Goal: Task Accomplishment & Management: Manage account settings

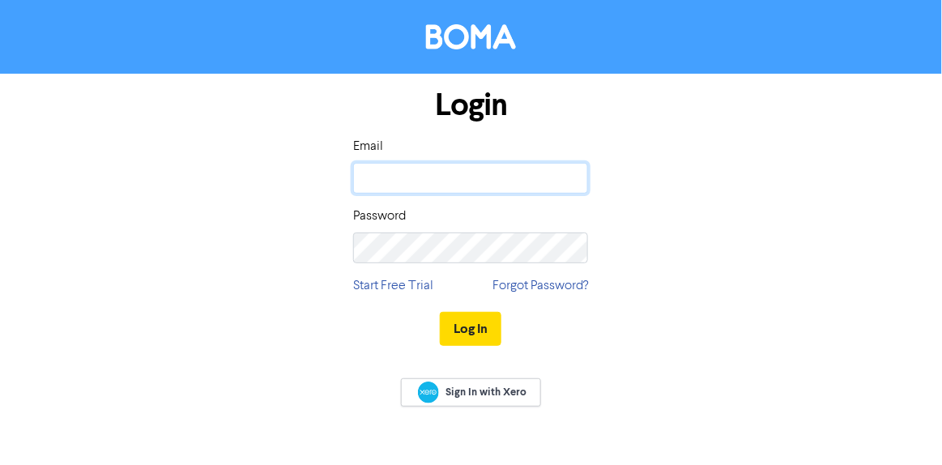
click at [449, 177] on input "email" at bounding box center [470, 178] width 235 height 31
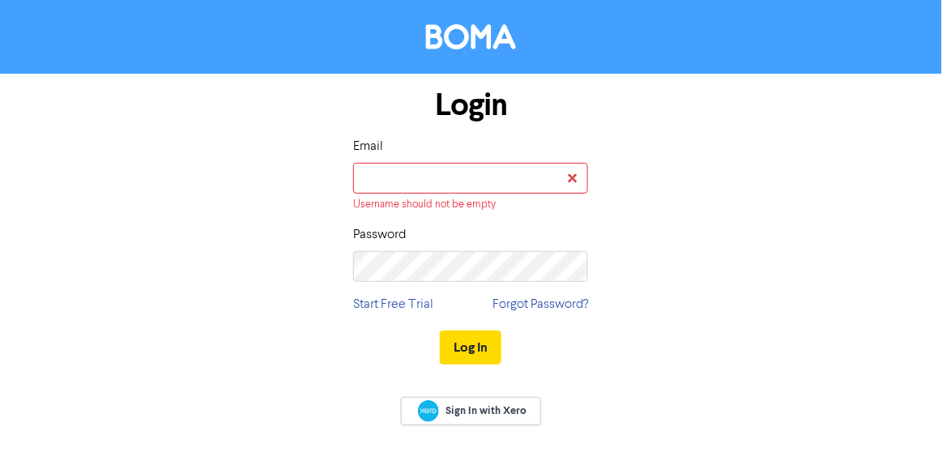
click at [325, 257] on div "Login Email Username should not be empty Password Start Free Trial Forgot Passw…" at bounding box center [471, 227] width 777 height 307
click at [475, 172] on input "email" at bounding box center [470, 178] width 235 height 31
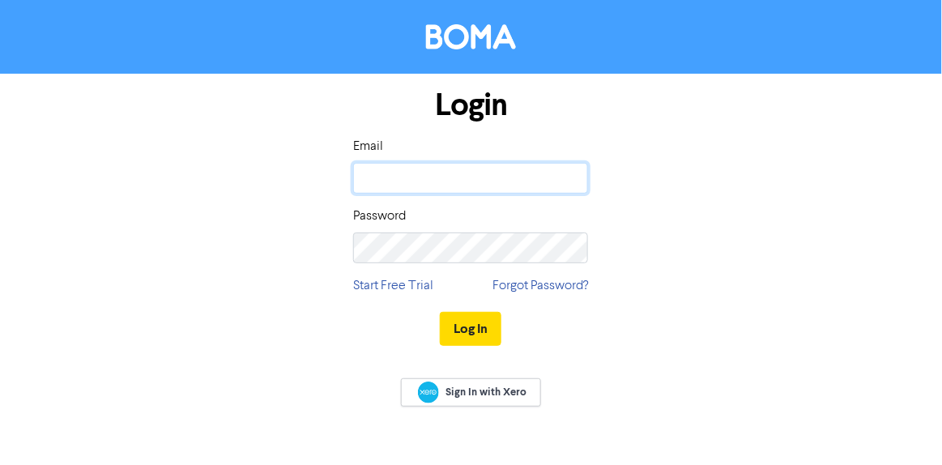
click at [504, 163] on input "email" at bounding box center [470, 178] width 235 height 31
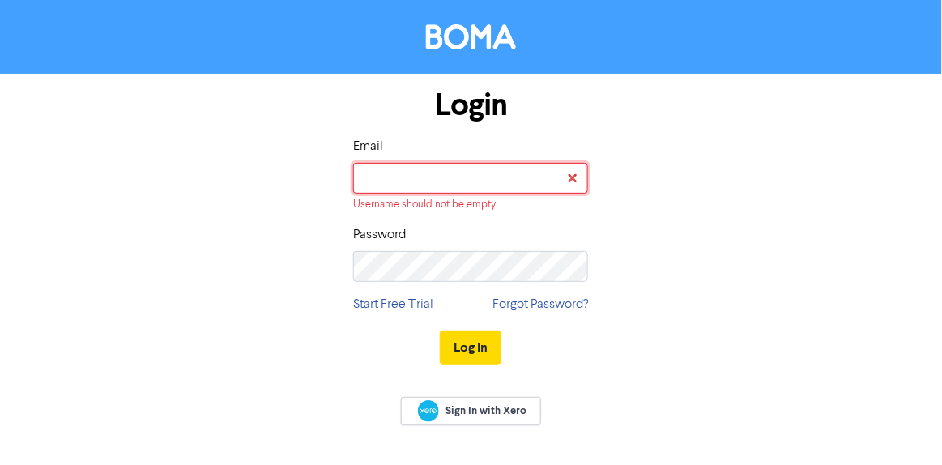
type input "[EMAIL_ADDRESS][DOMAIN_NAME]"
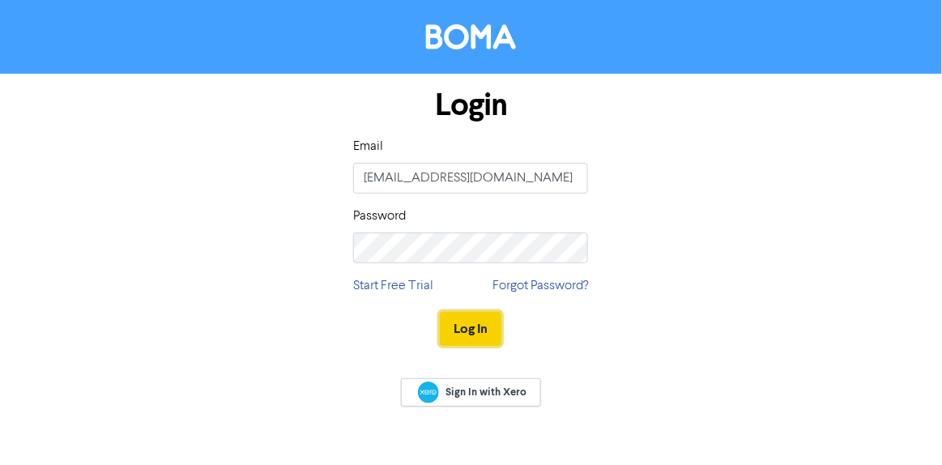
click at [486, 328] on button "Log In" at bounding box center [471, 329] width 62 height 34
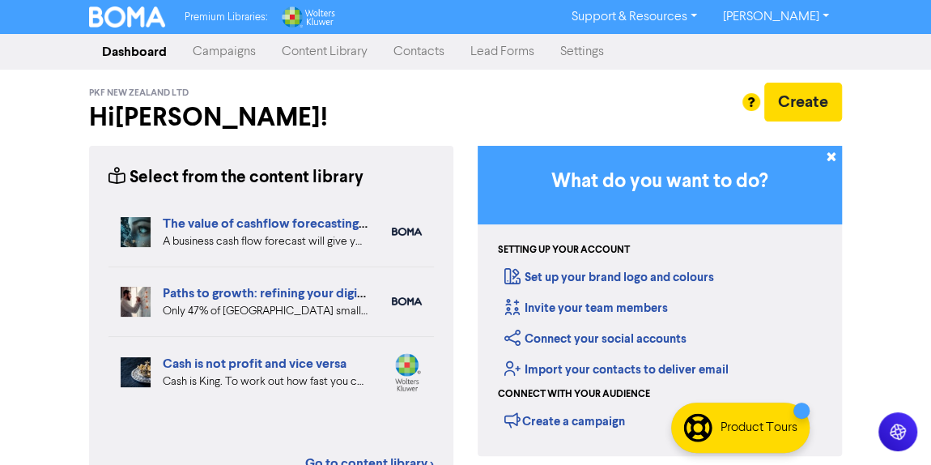
click at [223, 55] on link "Campaigns" at bounding box center [224, 52] width 89 height 32
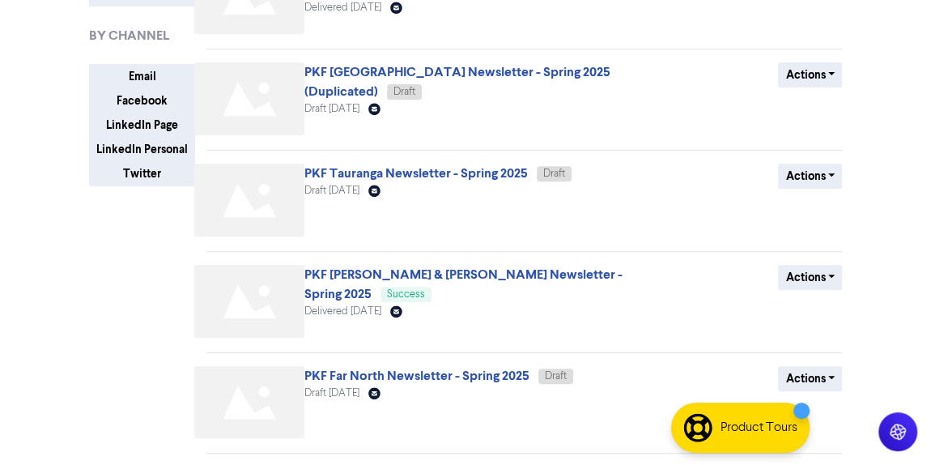
scroll to position [275, 0]
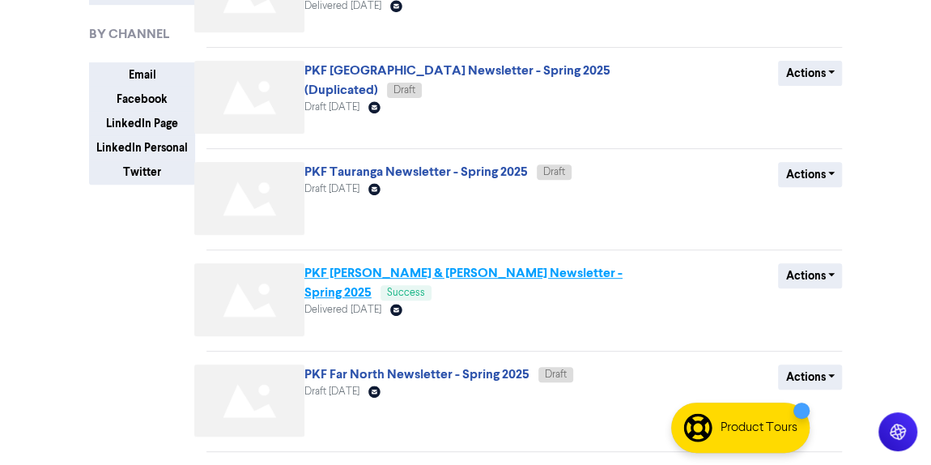
click at [503, 273] on link "PKF [PERSON_NAME] & [PERSON_NAME] Newsletter - Spring 2025" at bounding box center [463, 283] width 318 height 36
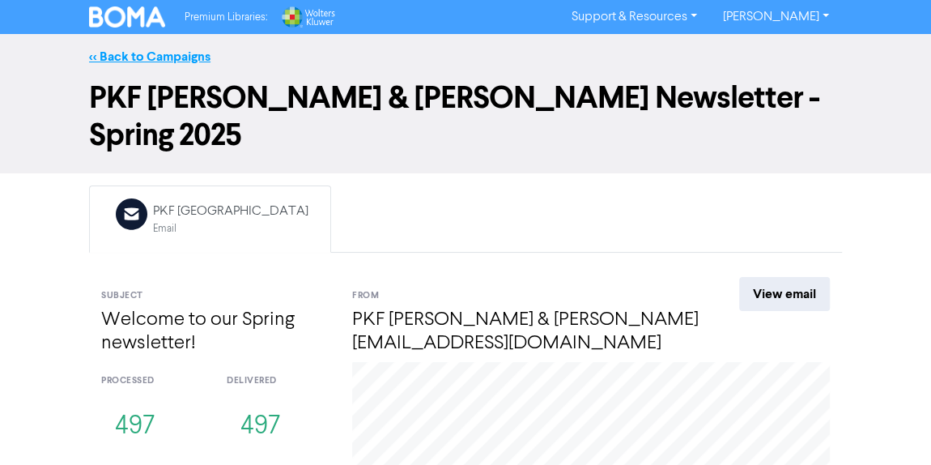
click at [134, 53] on link "<< Back to Campaigns" at bounding box center [149, 57] width 121 height 16
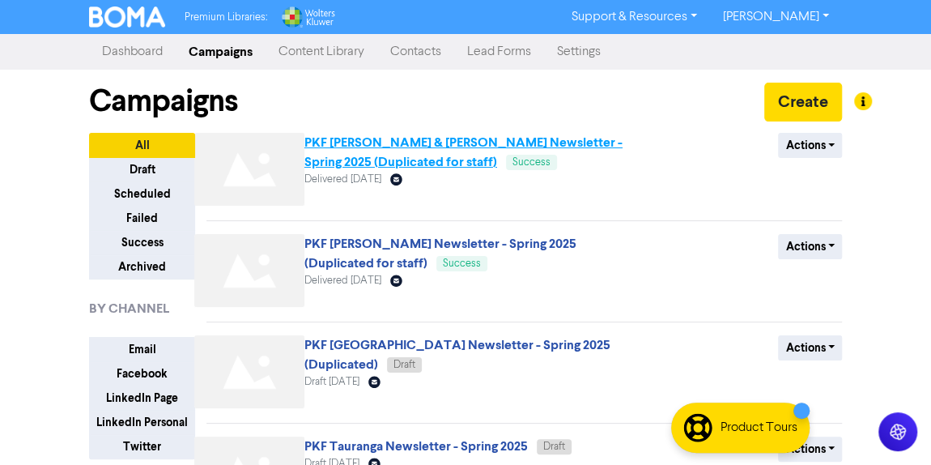
click at [520, 150] on link "PKF [PERSON_NAME] & [PERSON_NAME] Newsletter - Spring 2025 (Duplicated for staf…" at bounding box center [463, 152] width 318 height 36
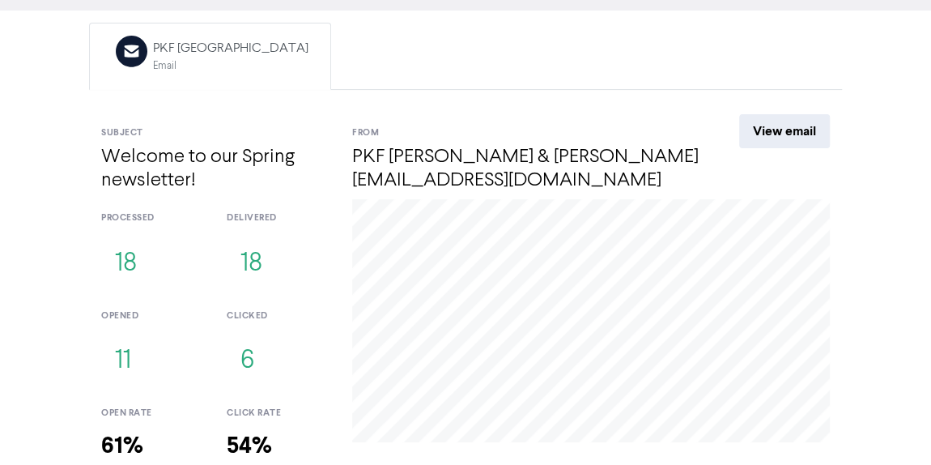
scroll to position [260, 0]
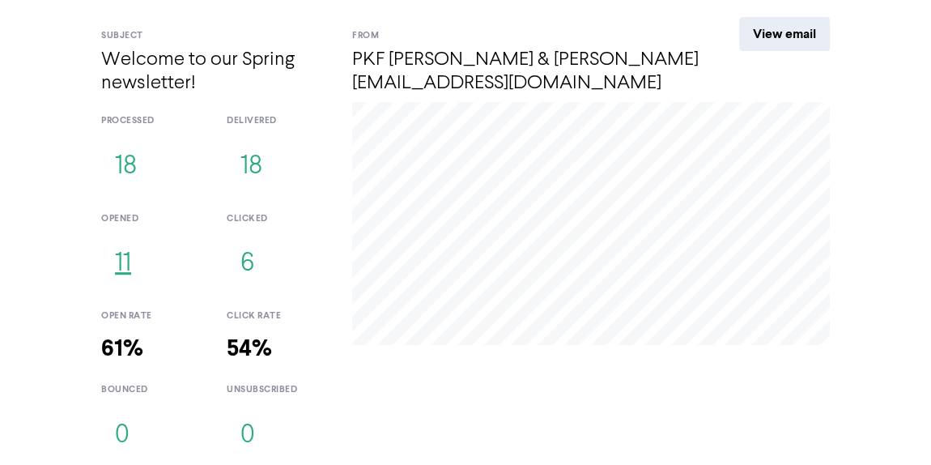
click at [126, 265] on button "11" at bounding box center [123, 263] width 44 height 53
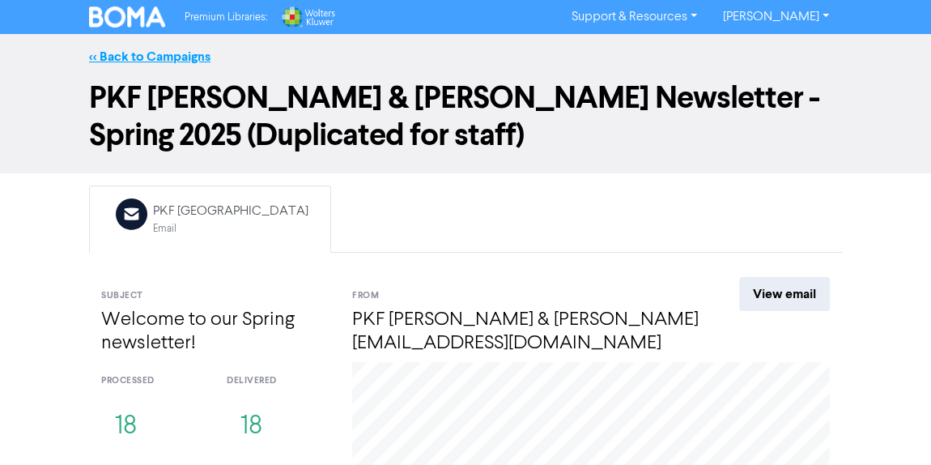
click at [129, 56] on link "<< Back to Campaigns" at bounding box center [149, 57] width 121 height 16
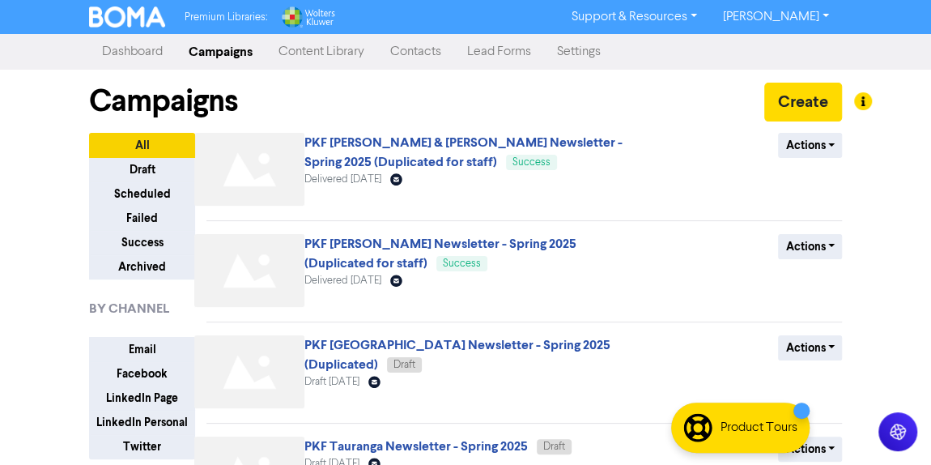
click at [128, 57] on link "Dashboard" at bounding box center [132, 52] width 87 height 32
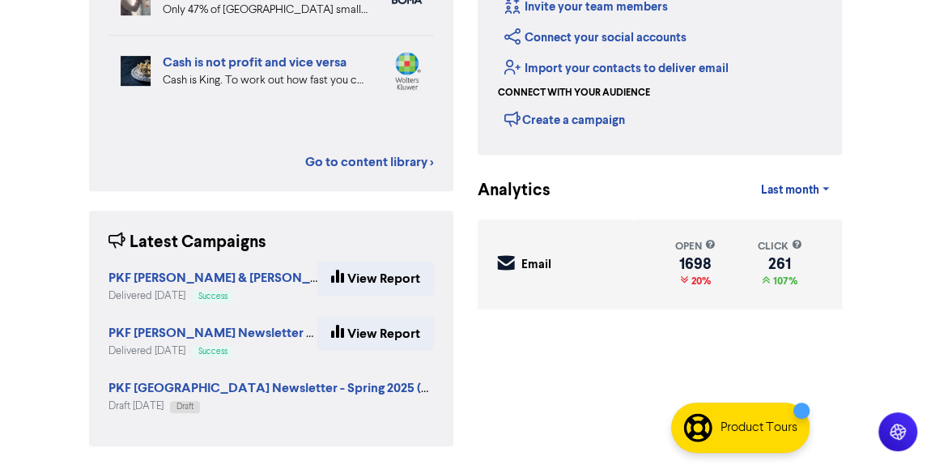
scroll to position [301, 0]
